Goal: Transaction & Acquisition: Subscribe to service/newsletter

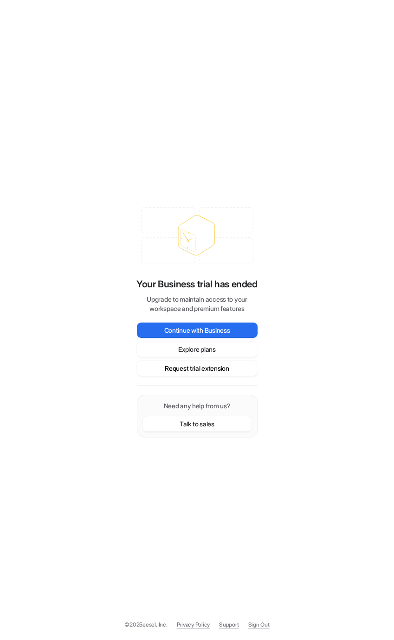
click at [209, 364] on button "Request trial extension" at bounding box center [197, 368] width 121 height 15
click at [196, 369] on button "Request trial extension" at bounding box center [197, 368] width 121 height 15
click at [178, 329] on button "Continue with Business" at bounding box center [197, 330] width 121 height 15
click at [187, 351] on button "Explore plans" at bounding box center [197, 349] width 121 height 15
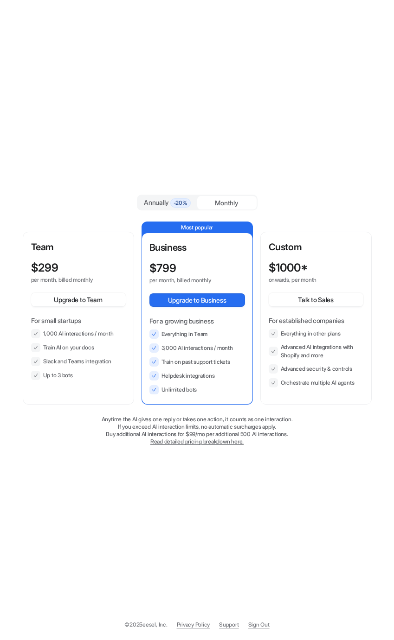
click at [159, 199] on div "Annually -20%" at bounding box center [167, 202] width 52 height 10
click at [230, 204] on div "Monthly" at bounding box center [226, 202] width 59 height 13
click at [172, 205] on span "-20%" at bounding box center [180, 202] width 20 height 9
click at [267, 622] on link "Sign Out" at bounding box center [258, 625] width 21 height 8
